Goal: Browse casually

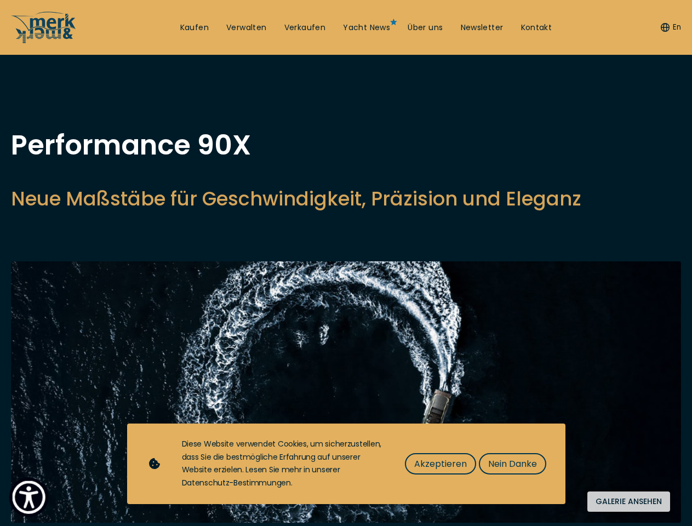
click at [29, 497] on img "Show Accessibility Preferences" at bounding box center [28, 497] width 33 height 33
click at [669, 27] on button "En" at bounding box center [671, 27] width 20 height 11
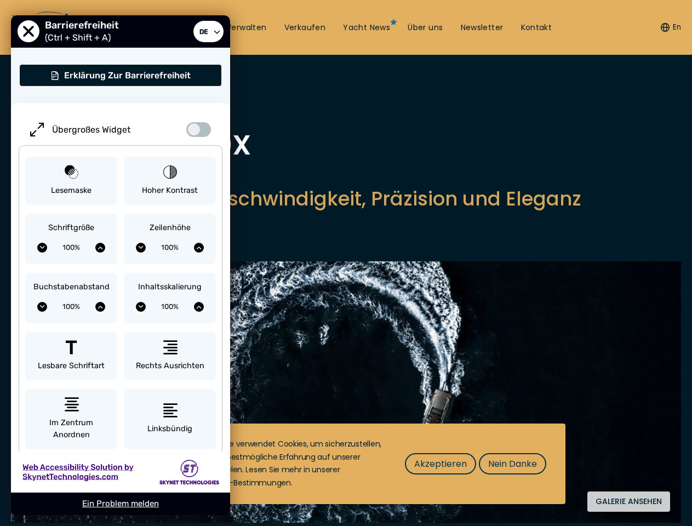
click at [231, 212] on h2 "Neue Maßstäbe für Geschwindigkeit, Präzision und Eleganz" at bounding box center [296, 198] width 571 height 27
click at [346, 417] on img at bounding box center [346, 391] width 670 height 261
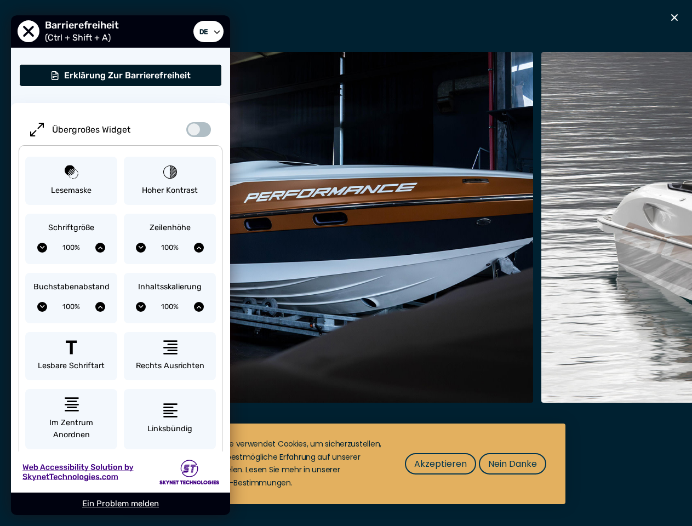
click at [440, 464] on span "Akzeptieren" at bounding box center [440, 464] width 53 height 14
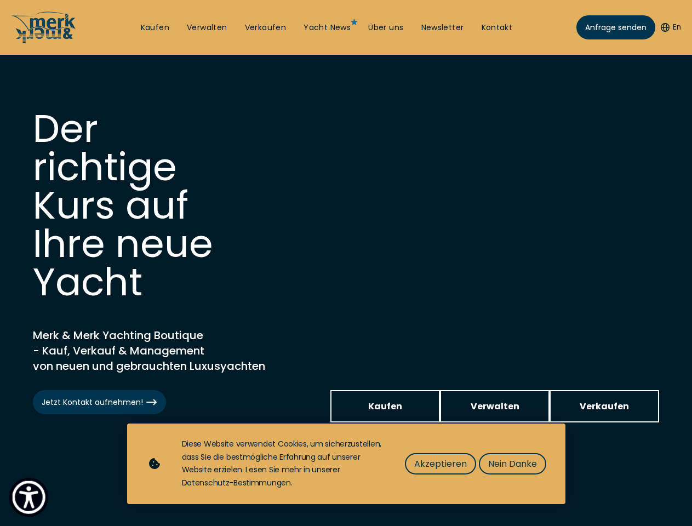
click at [29, 497] on img "Show Accessibility Preferences" at bounding box center [28, 497] width 33 height 33
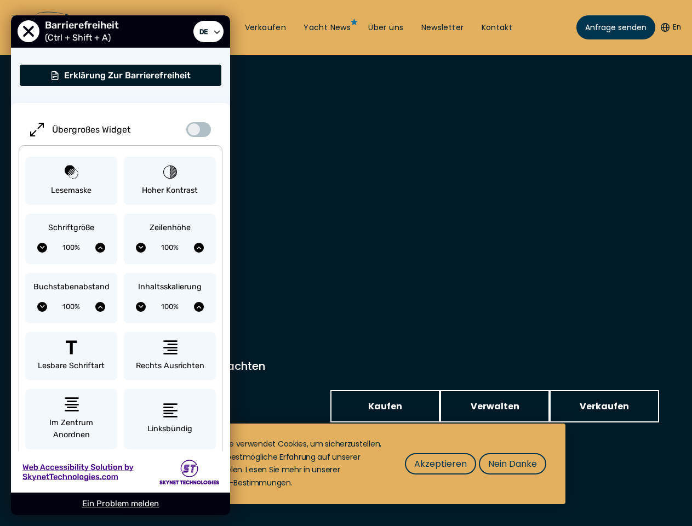
click at [669, 27] on button "En" at bounding box center [671, 27] width 20 height 11
click at [170, 274] on div "Inhaltsskalierung 100%" at bounding box center [170, 298] width 92 height 50
click at [440, 464] on span "Akzeptieren" at bounding box center [440, 464] width 53 height 14
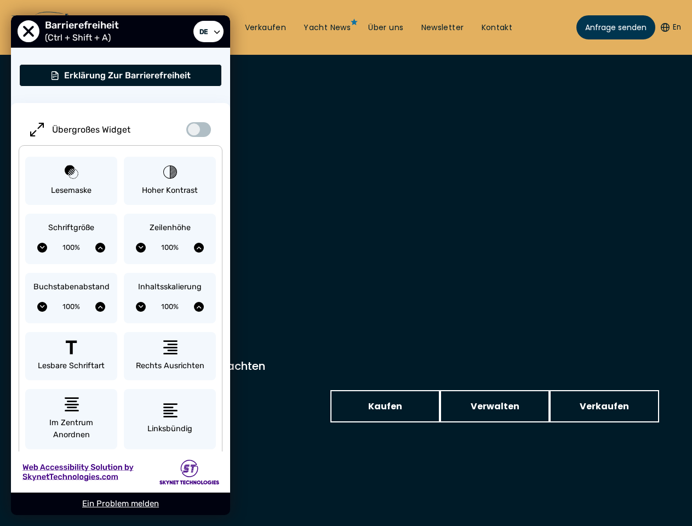
click at [512, 0] on div "Nach oben Kaufen Verwalten Verkaufen Yacht News Über uns Newsletter Kontakt Sen…" at bounding box center [346, 0] width 692 height 0
